Goal: Register for event/course

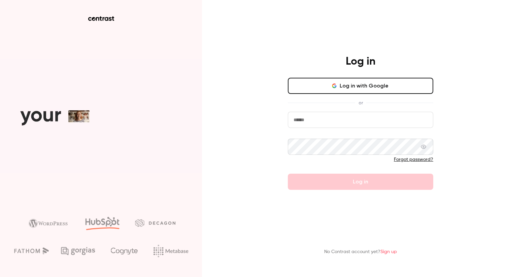
click at [317, 84] on button "Log in with Google" at bounding box center [361, 86] width 146 height 16
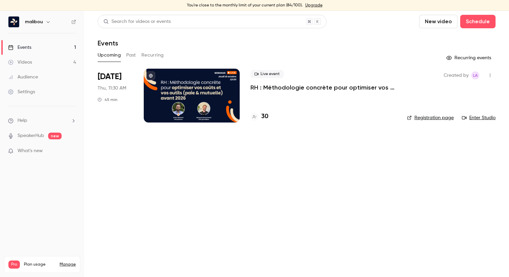
click at [480, 119] on link "Enter Studio" at bounding box center [479, 118] width 34 height 7
click at [42, 45] on link "Events 1" at bounding box center [42, 47] width 84 height 15
click at [427, 119] on link "Registration page" at bounding box center [430, 118] width 47 height 7
